Goal: Information Seeking & Learning: Find specific fact

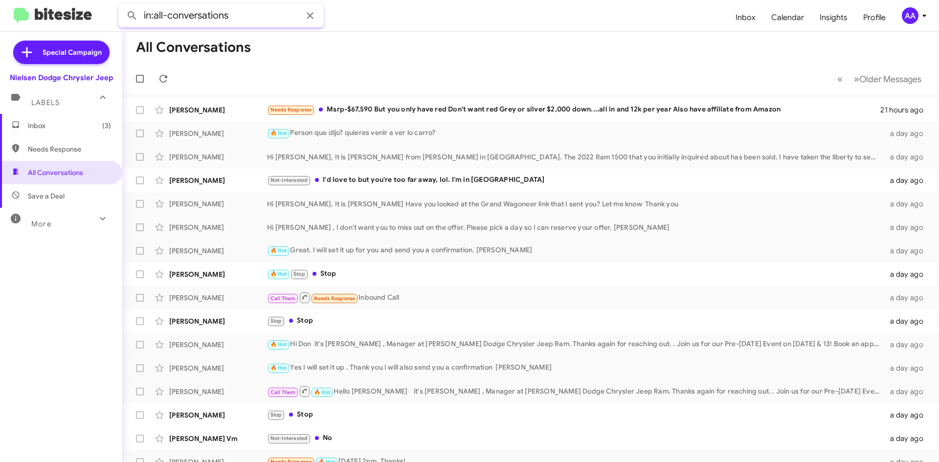
click at [275, 22] on input "in:all-conversations" at bounding box center [220, 15] width 205 height 23
drag, startPoint x: 316, startPoint y: 16, endPoint x: 310, endPoint y: 10, distance: 8.0
click at [312, 12] on span at bounding box center [310, 16] width 20 height 12
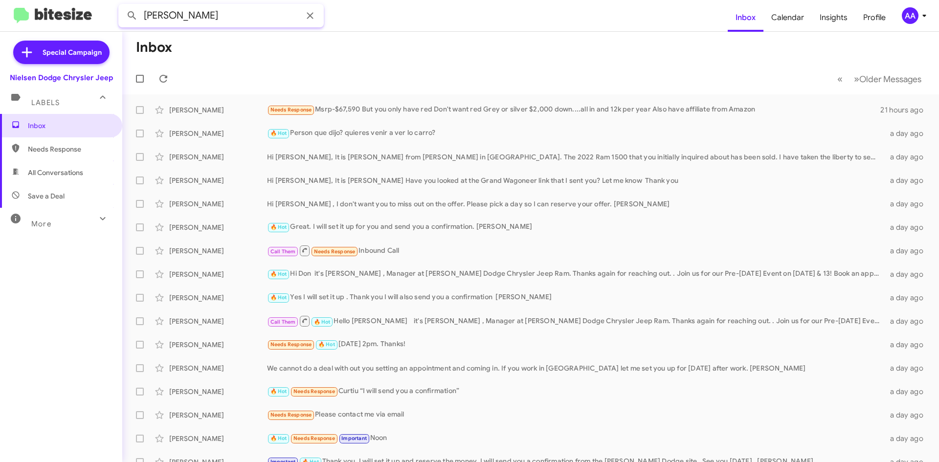
click at [122, 6] on button at bounding box center [132, 16] width 20 height 20
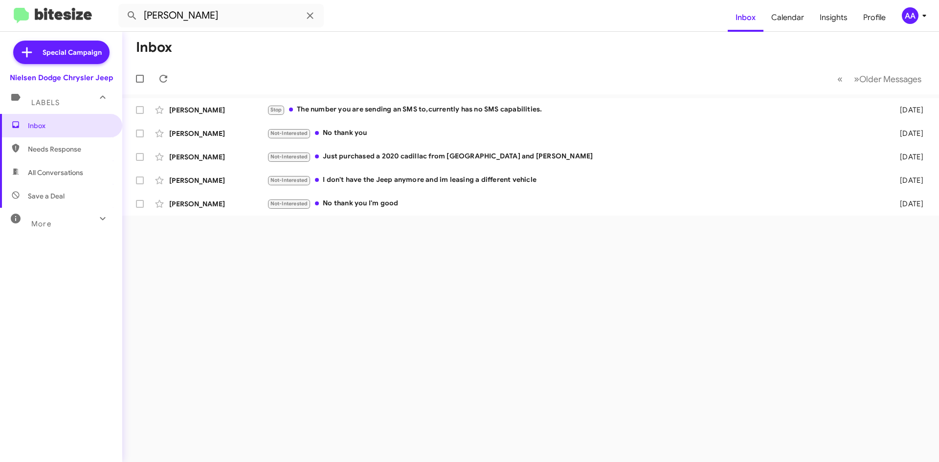
click at [59, 171] on span "All Conversations" at bounding box center [55, 173] width 55 height 10
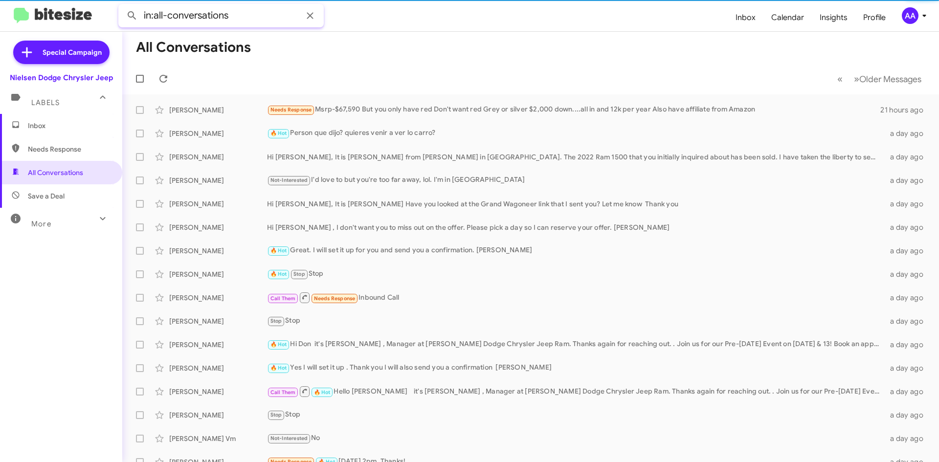
click at [252, 12] on input "in:all-conversations" at bounding box center [220, 15] width 205 height 23
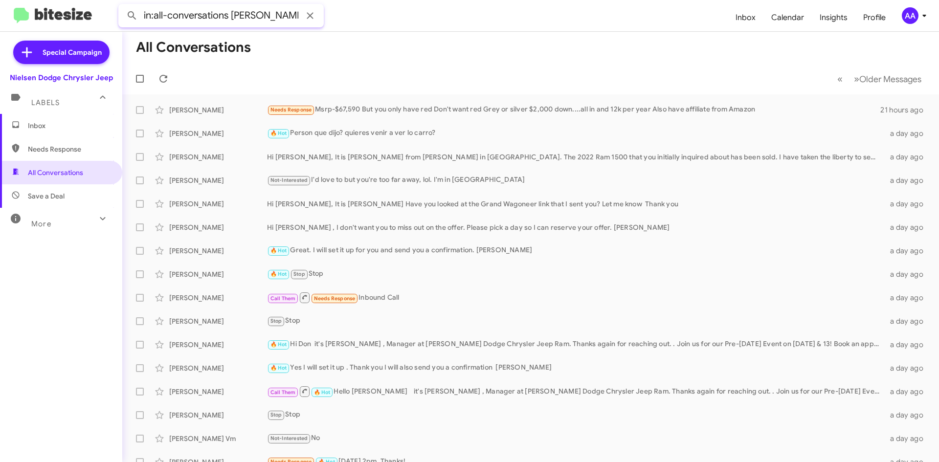
click at [122, 6] on button at bounding box center [132, 16] width 20 height 20
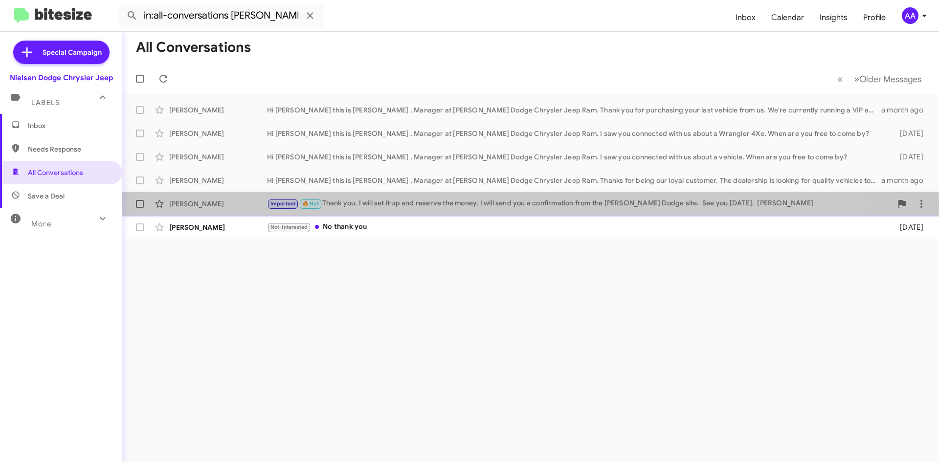
click at [221, 205] on div "[PERSON_NAME]" at bounding box center [218, 204] width 98 height 10
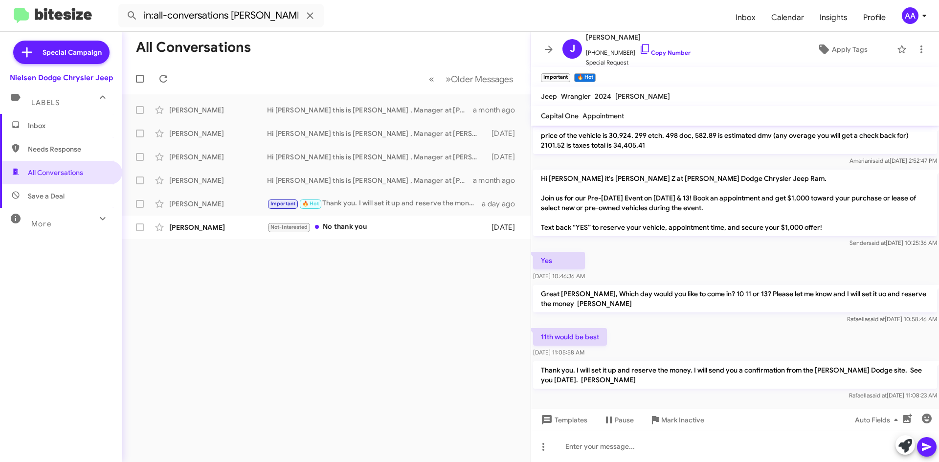
scroll to position [709, 0]
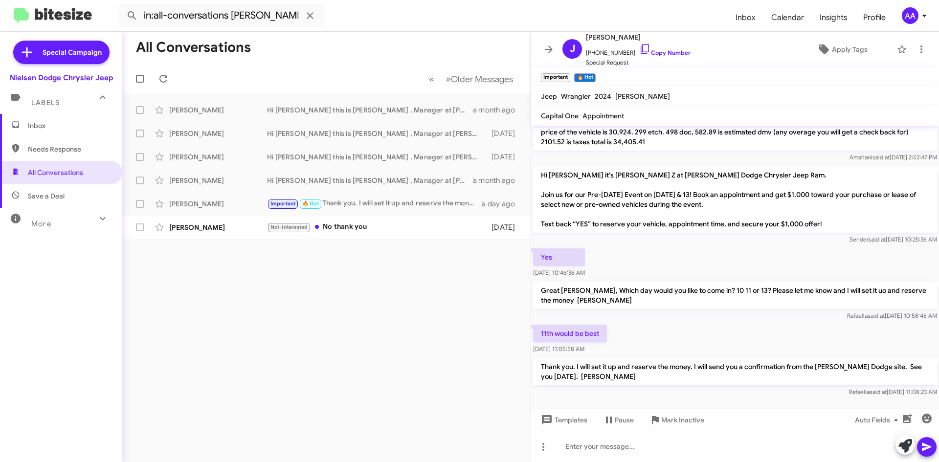
click at [343, 348] on div "All Conversations « Previous » Next Older Messages [PERSON_NAME] Hi [PERSON_NAM…" at bounding box center [326, 247] width 409 height 431
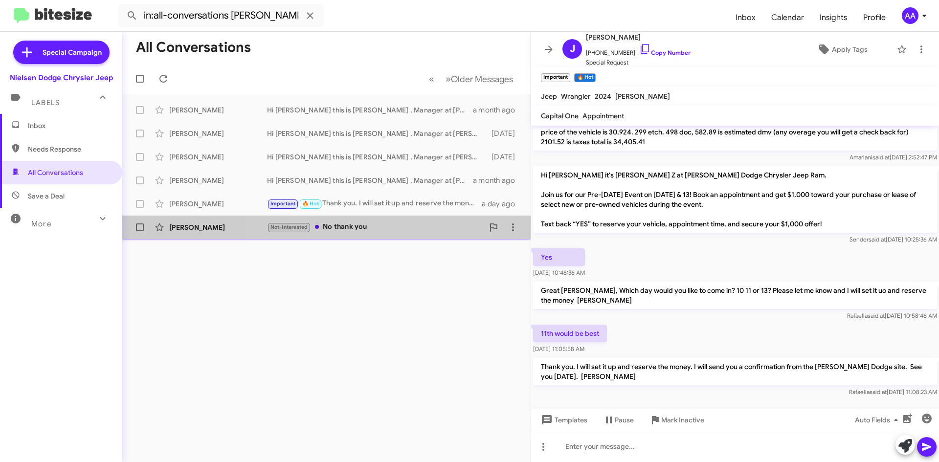
click at [389, 228] on div "Not-Interested No thank you" at bounding box center [375, 227] width 217 height 11
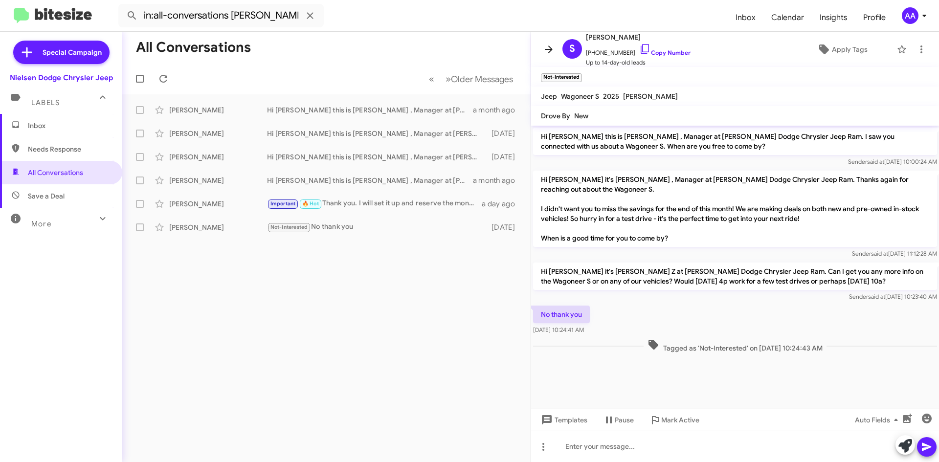
click at [556, 48] on span at bounding box center [549, 50] width 20 height 12
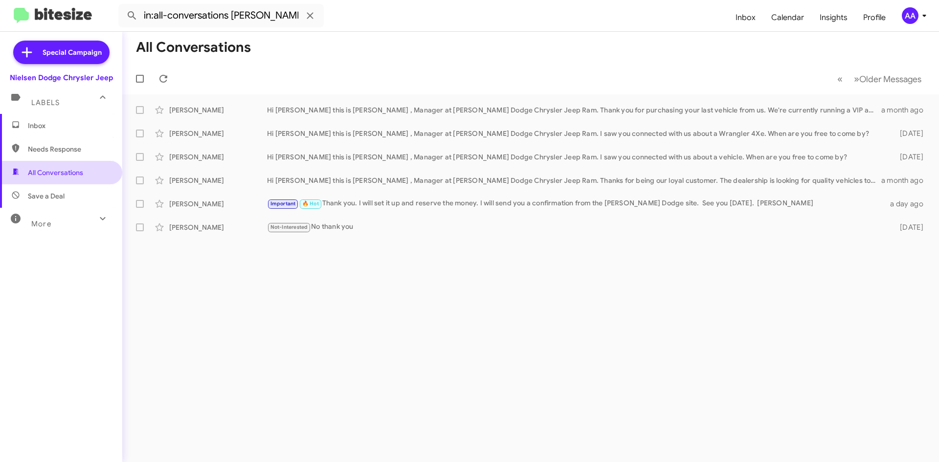
click at [25, 170] on span "All Conversations" at bounding box center [61, 172] width 122 height 23
type input "in:all-conversations"
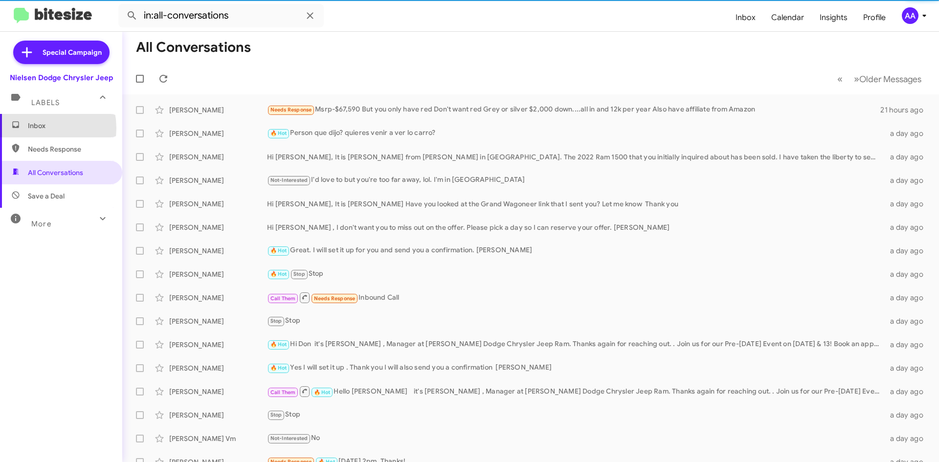
click at [36, 128] on span "Inbox" at bounding box center [69, 126] width 83 height 10
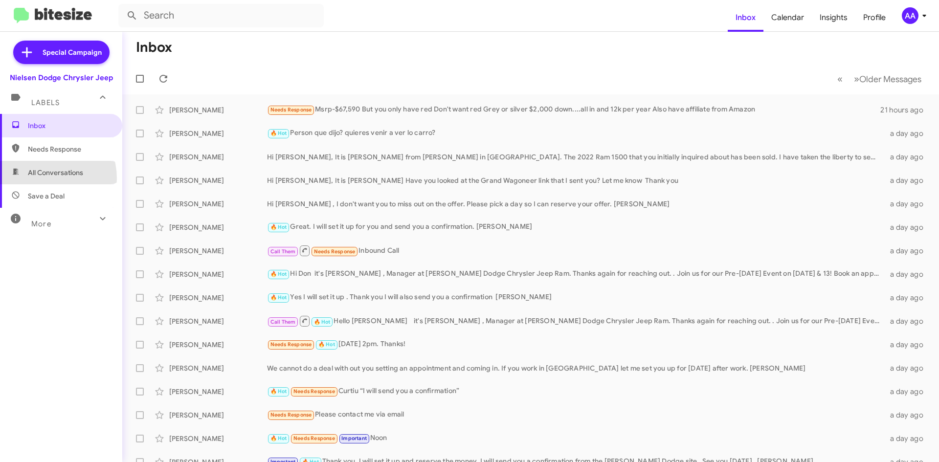
click at [41, 179] on span "All Conversations" at bounding box center [61, 172] width 122 height 23
type input "in:all-conversations"
